Goal: Task Accomplishment & Management: Use online tool/utility

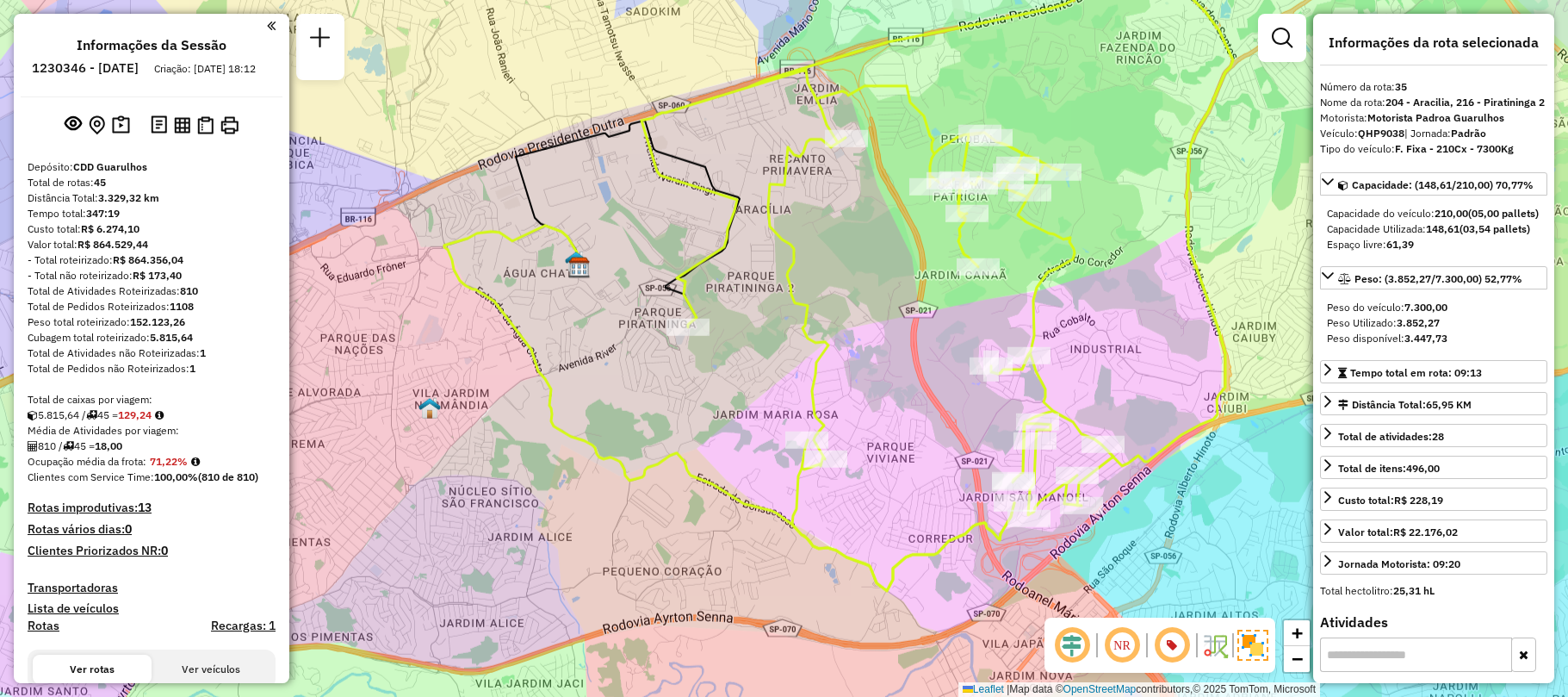
select select "**********"
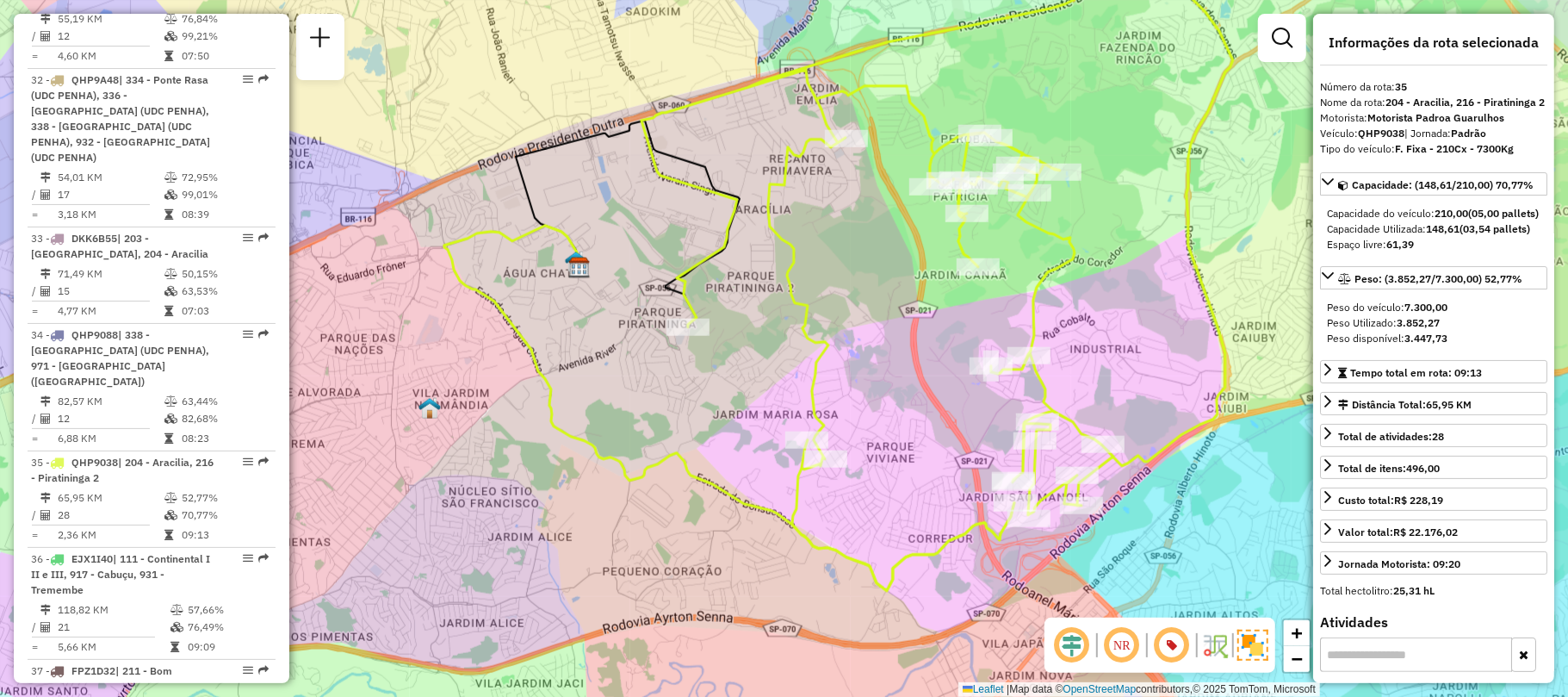
scroll to position [5282, 0]
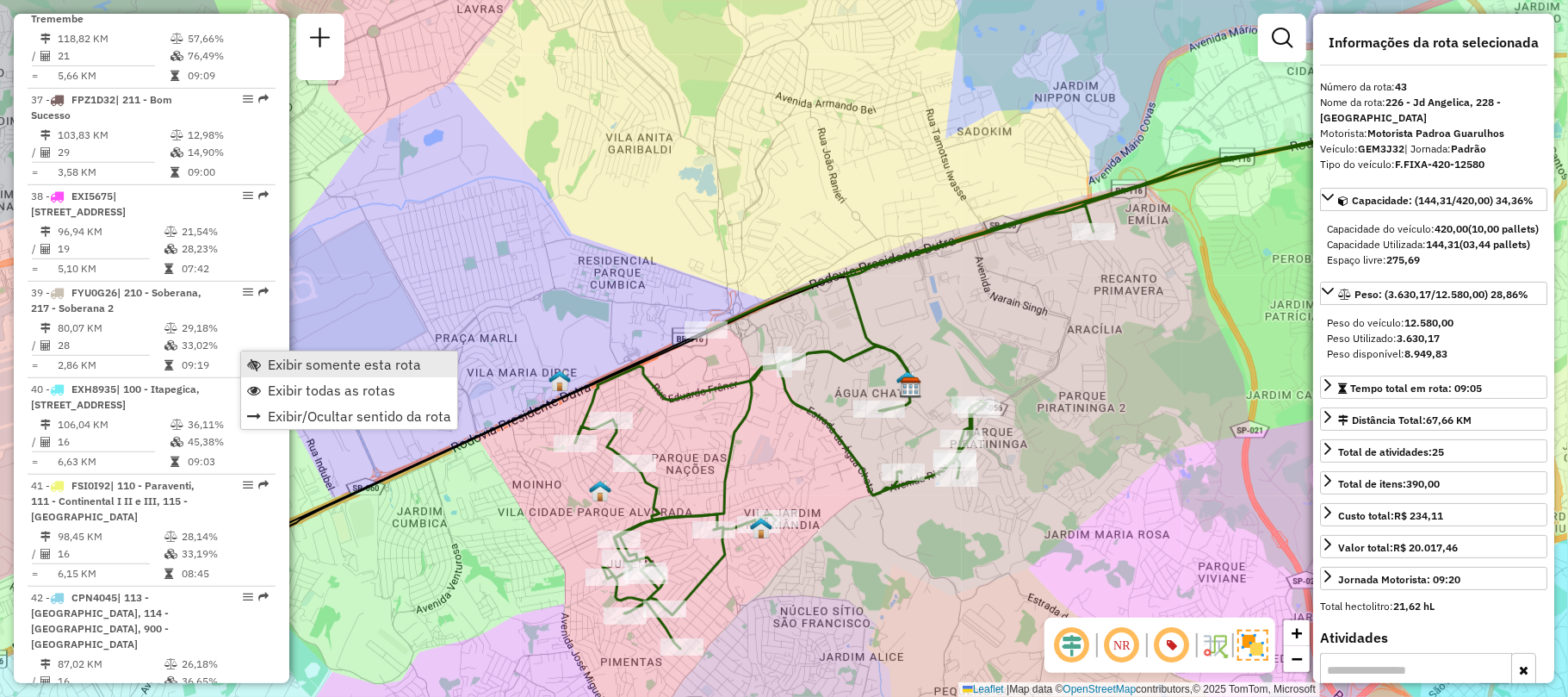
click at [304, 366] on span "Exibir somente esta rota" at bounding box center [344, 364] width 153 height 14
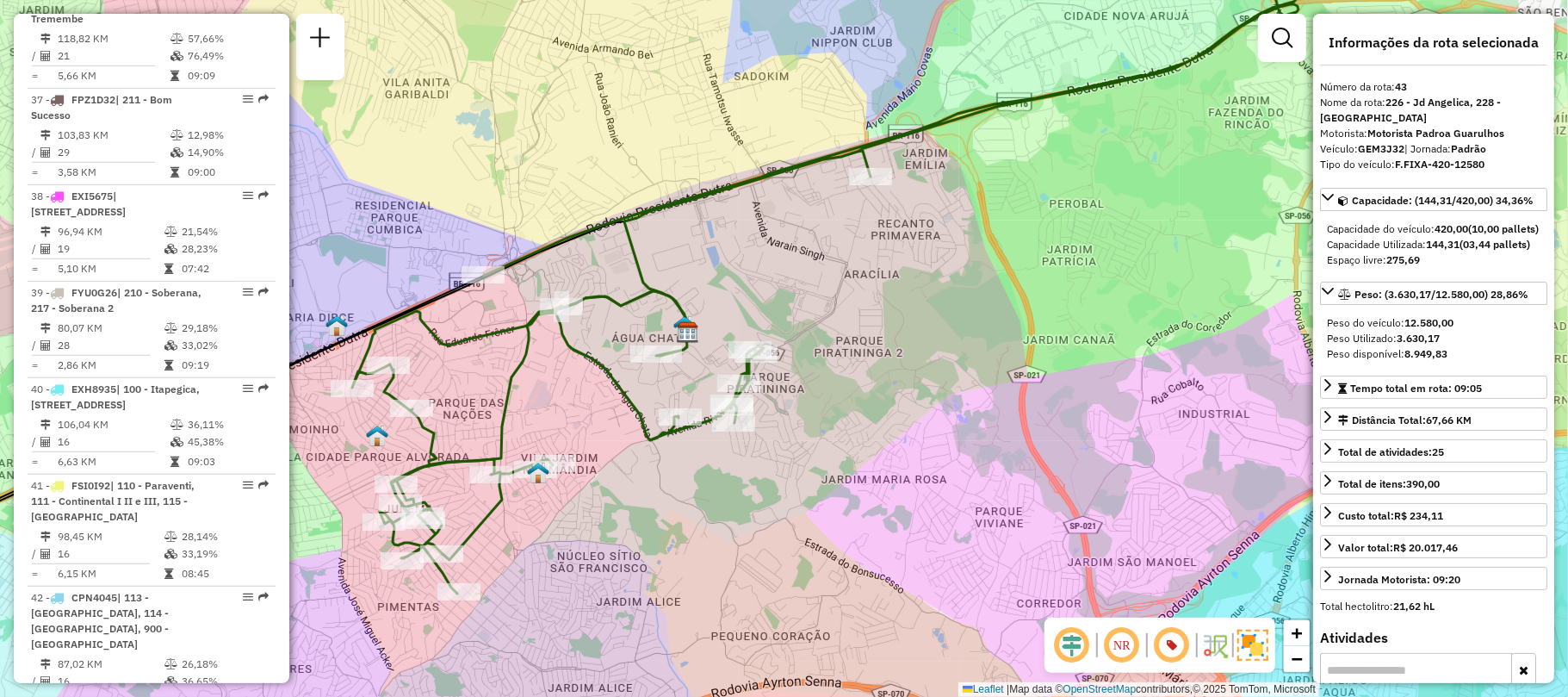
drag, startPoint x: 628, startPoint y: 407, endPoint x: 580, endPoint y: 419, distance: 49.5
click at [580, 419] on div "Janela de atendimento Grade de atendimento Capacidade Transportadoras Veículos …" at bounding box center [784, 348] width 1568 height 697
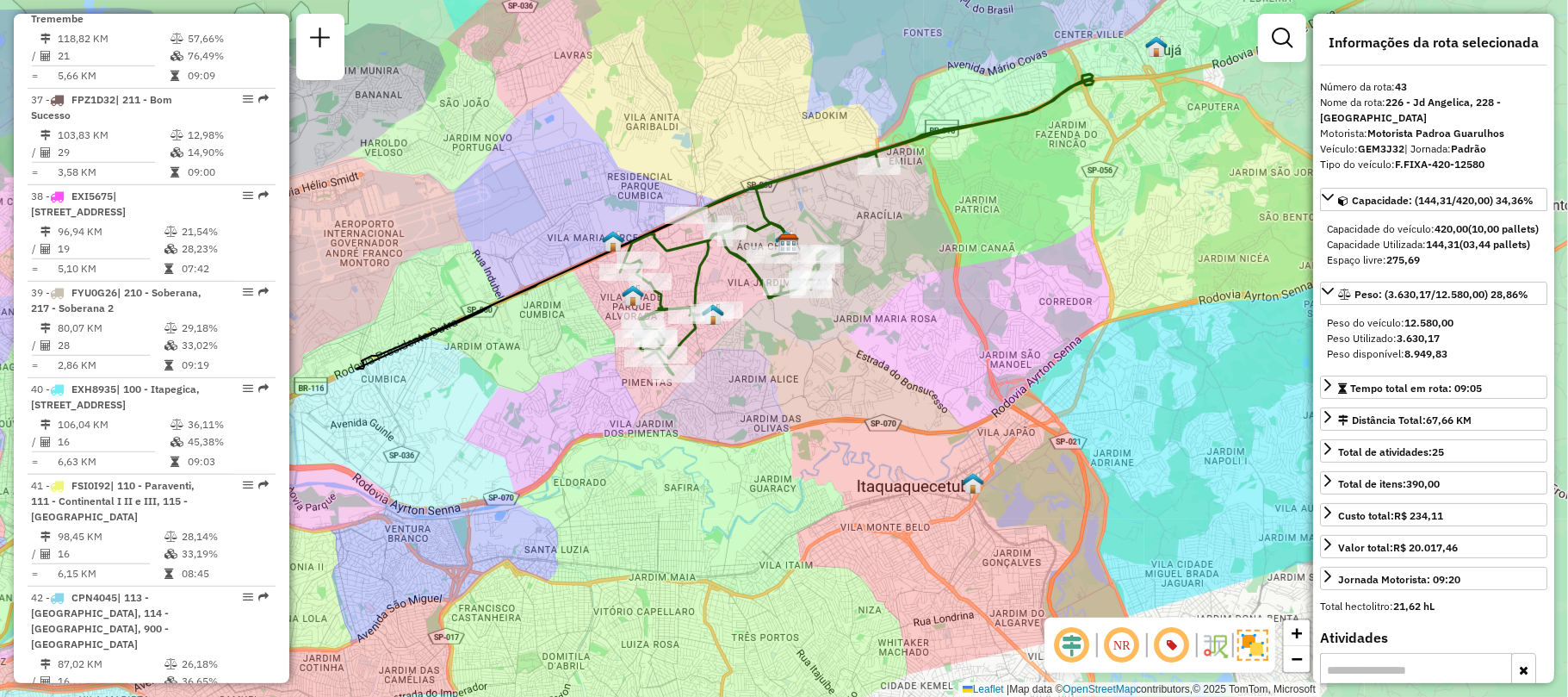
drag, startPoint x: 838, startPoint y: 179, endPoint x: 843, endPoint y: 234, distance: 55.2
click at [843, 234] on div "Janela de atendimento Grade de atendimento Capacidade Transportadoras Veículos …" at bounding box center [784, 348] width 1568 height 697
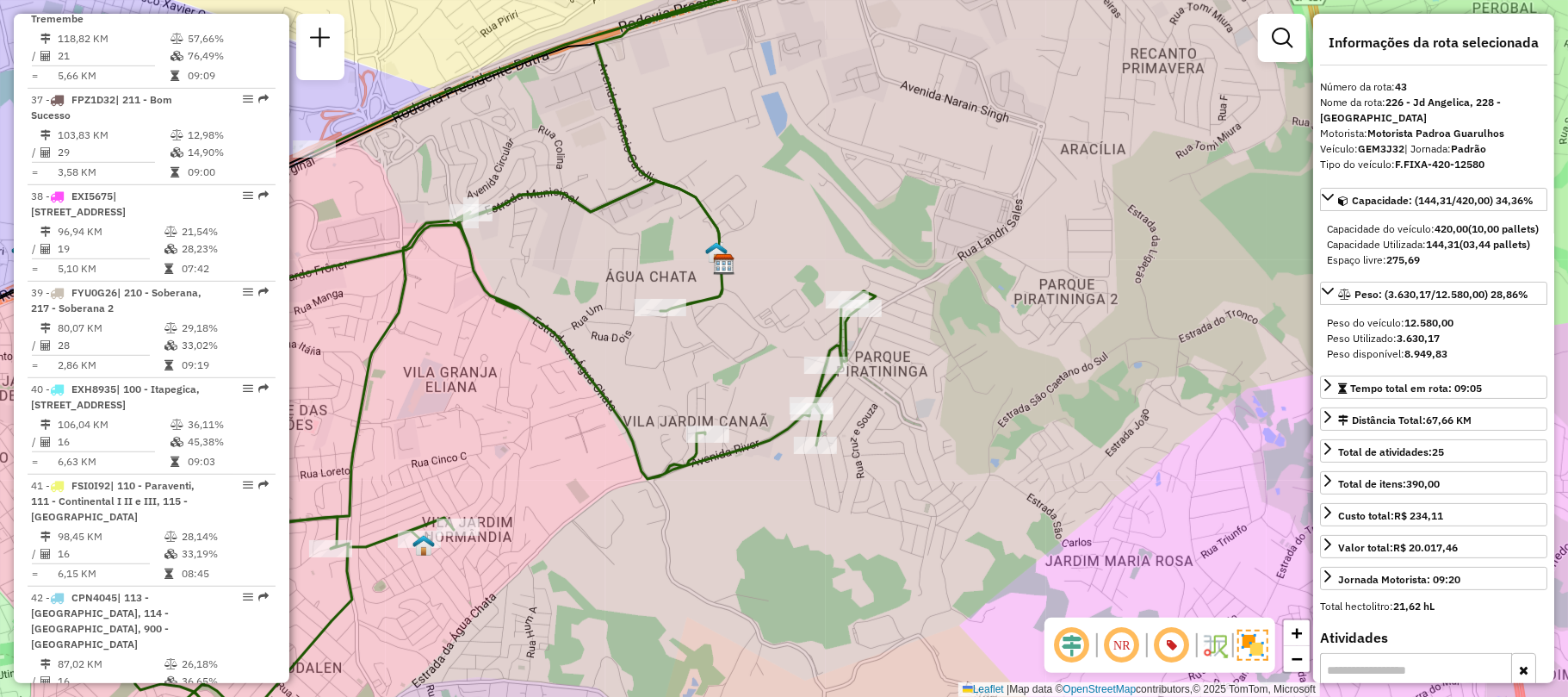
drag, startPoint x: 905, startPoint y: 210, endPoint x: 917, endPoint y: 207, distance: 12.4
click at [917, 207] on div "Janela de atendimento Grade de atendimento Capacidade Transportadoras Veículos …" at bounding box center [784, 348] width 1568 height 697
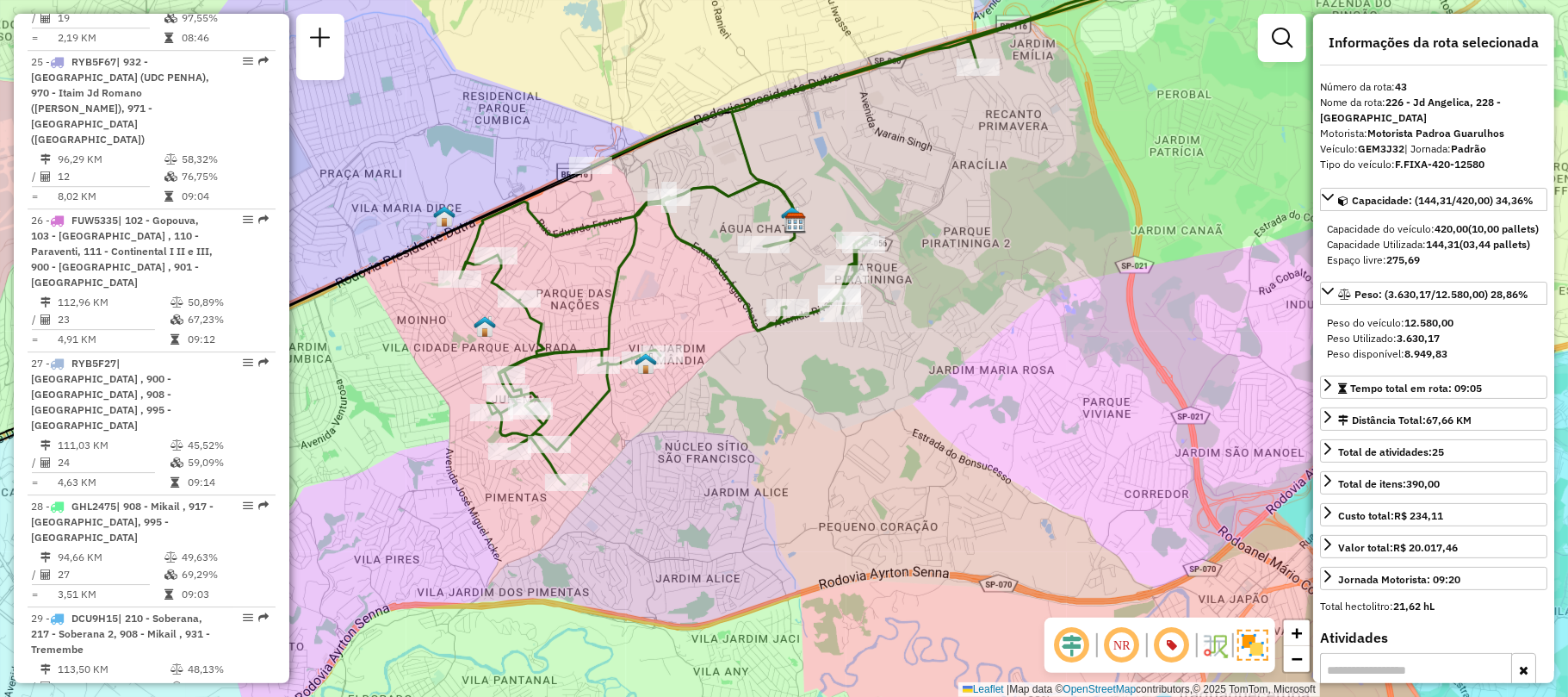
scroll to position [4051, 0]
